Goal: Task Accomplishment & Management: Use online tool/utility

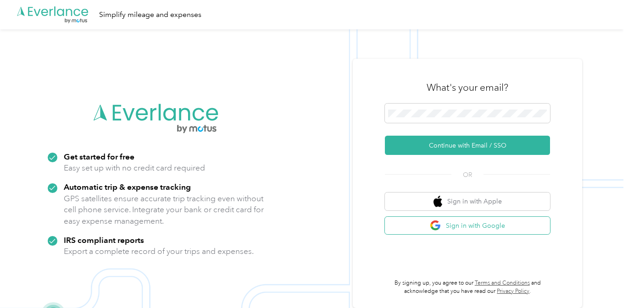
click at [460, 230] on button "Sign in with Google" at bounding box center [467, 226] width 165 height 18
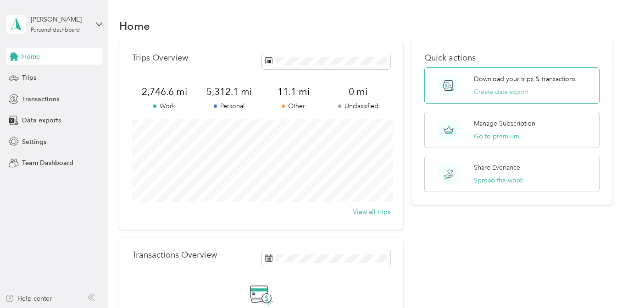
click at [512, 93] on button "Create data export" at bounding box center [501, 92] width 55 height 10
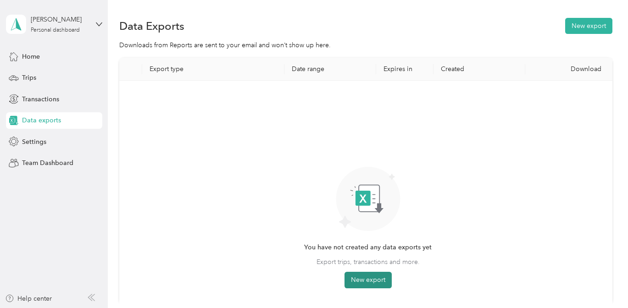
click at [361, 281] on button "New export" at bounding box center [368, 280] width 47 height 17
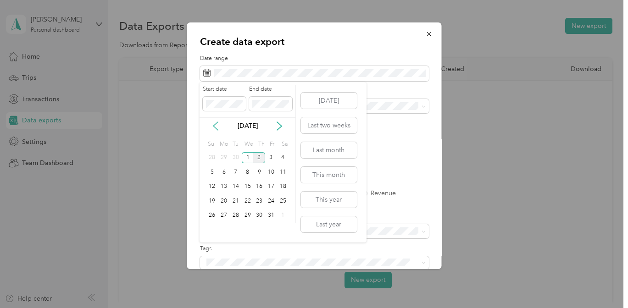
click at [212, 127] on icon at bounding box center [215, 126] width 9 height 9
click at [216, 126] on icon at bounding box center [215, 126] width 9 height 9
click at [239, 157] on div "29" at bounding box center [236, 157] width 12 height 11
click at [279, 128] on icon at bounding box center [279, 126] width 9 height 9
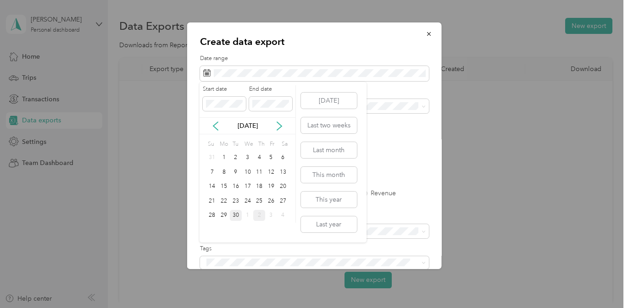
click at [237, 219] on div "30" at bounding box center [236, 215] width 12 height 11
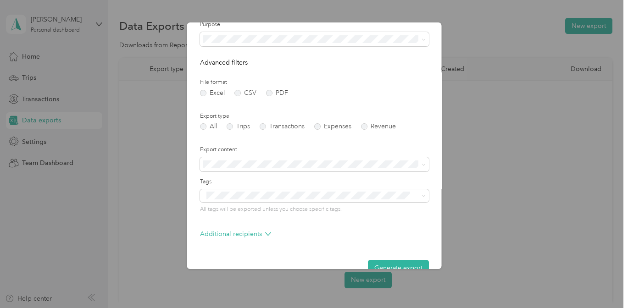
scroll to position [87, 0]
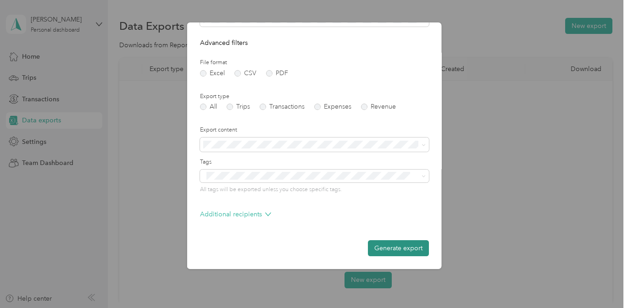
click at [407, 247] on button "Generate export" at bounding box center [398, 249] width 61 height 16
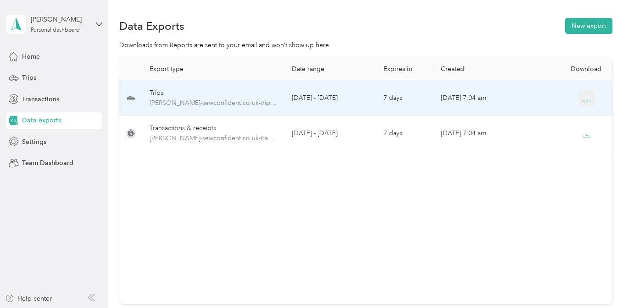
click at [585, 98] on icon "button" at bounding box center [587, 99] width 8 height 8
